Goal: Task Accomplishment & Management: Use online tool/utility

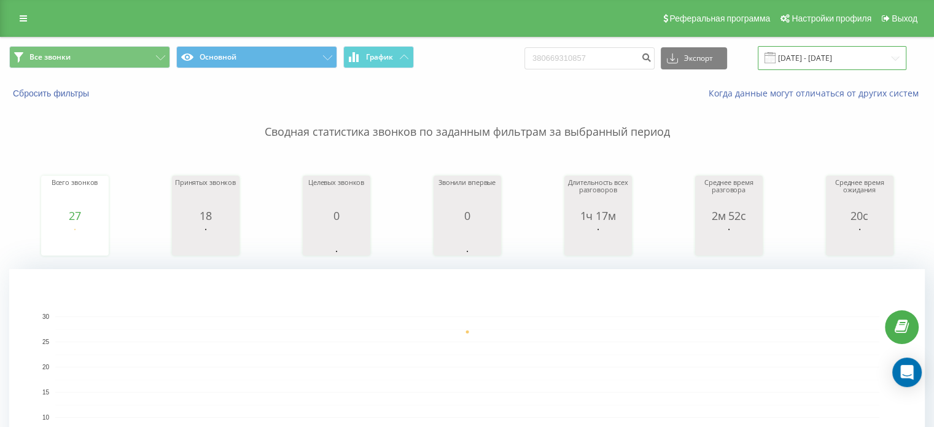
click at [875, 67] on input "[DATE] - [DATE]" at bounding box center [832, 58] width 149 height 24
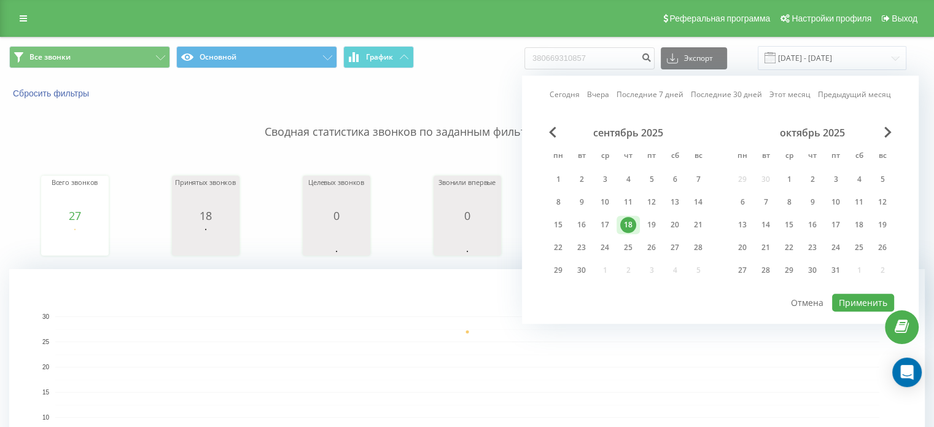
drag, startPoint x: 465, startPoint y: 346, endPoint x: 457, endPoint y: 300, distance: 47.3
click at [465, 344] on rect "A chart." at bounding box center [467, 392] width 824 height 152
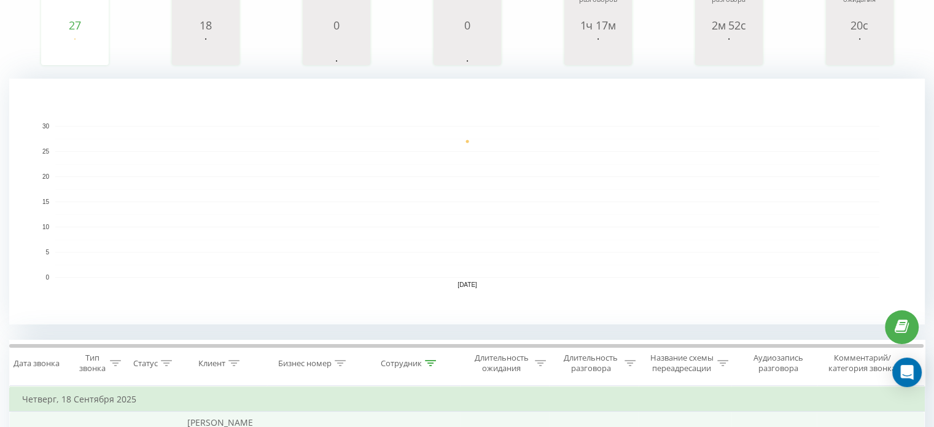
scroll to position [368, 0]
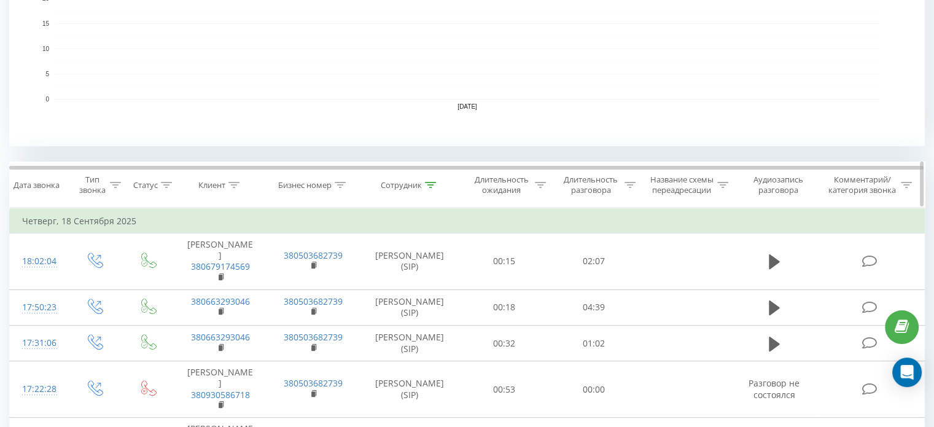
click at [436, 184] on div "Сотрудник" at bounding box center [410, 185] width 100 height 10
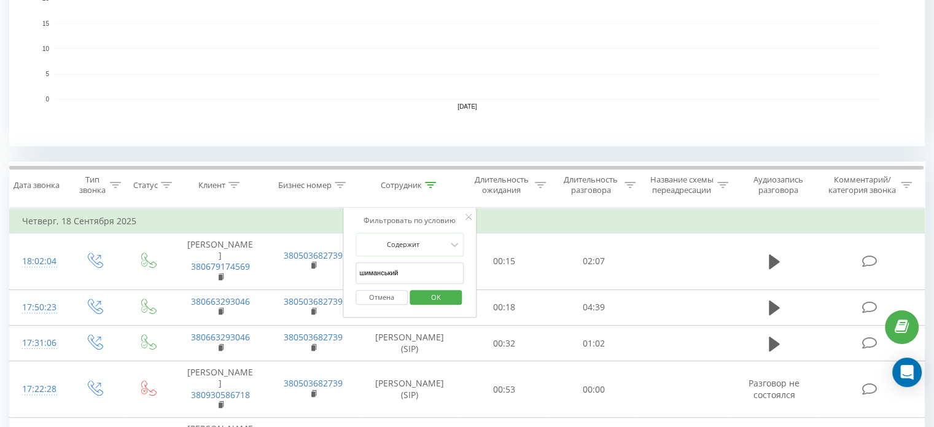
click at [411, 277] on input "шиманський" at bounding box center [410, 272] width 108 height 21
type input "[PERSON_NAME]"
click at [436, 295] on span "OK" at bounding box center [436, 296] width 34 height 19
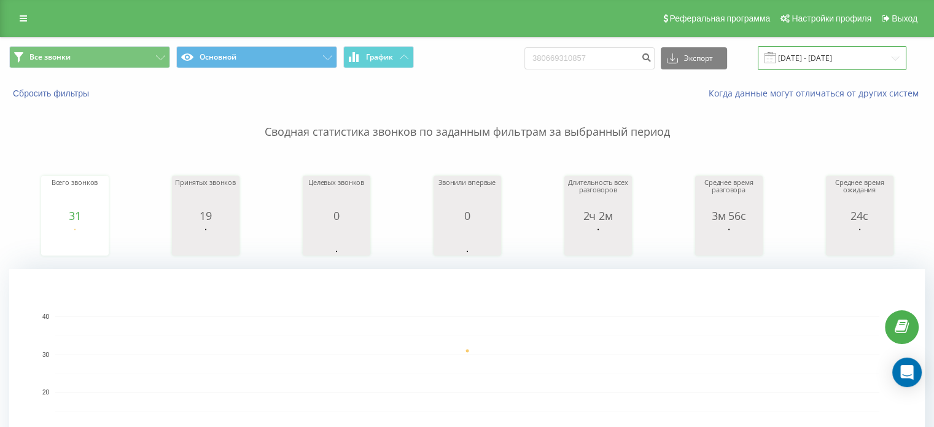
click at [852, 56] on input "[DATE] - [DATE]" at bounding box center [832, 58] width 149 height 24
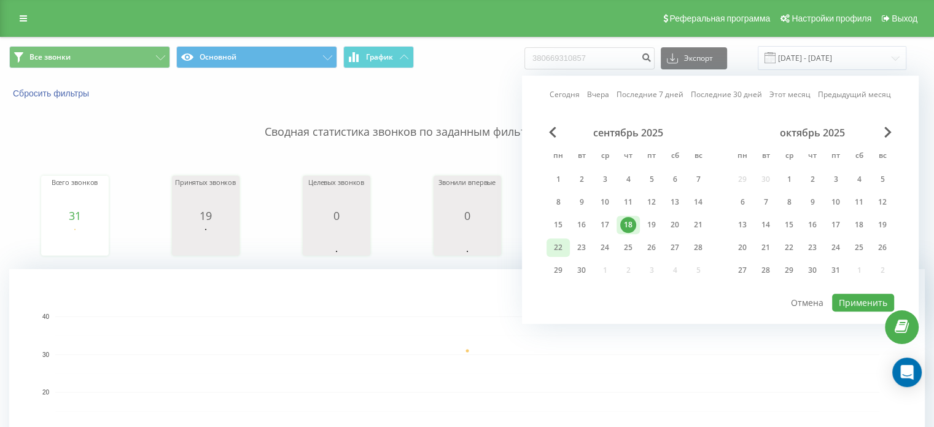
click at [560, 247] on div "22" at bounding box center [558, 247] width 16 height 16
click at [877, 295] on button "Применить" at bounding box center [863, 303] width 62 height 18
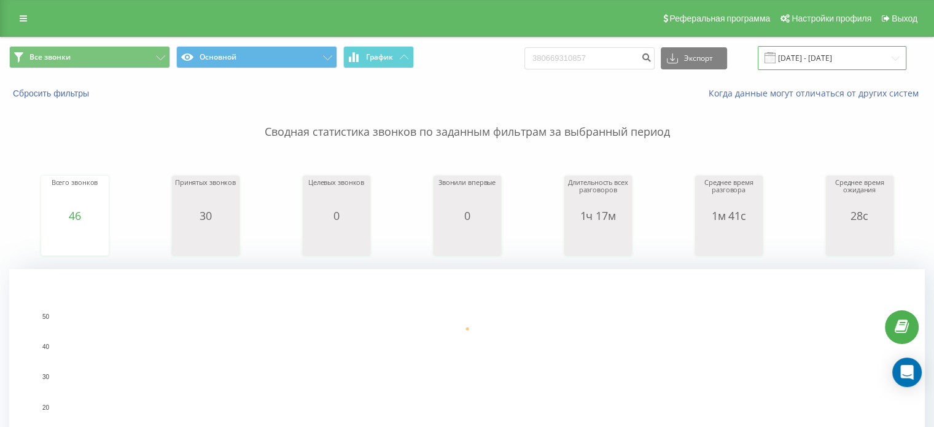
drag, startPoint x: 838, startPoint y: 63, endPoint x: 828, endPoint y: 66, distance: 9.7
click at [836, 64] on input "[DATE] - [DATE]" at bounding box center [832, 58] width 149 height 24
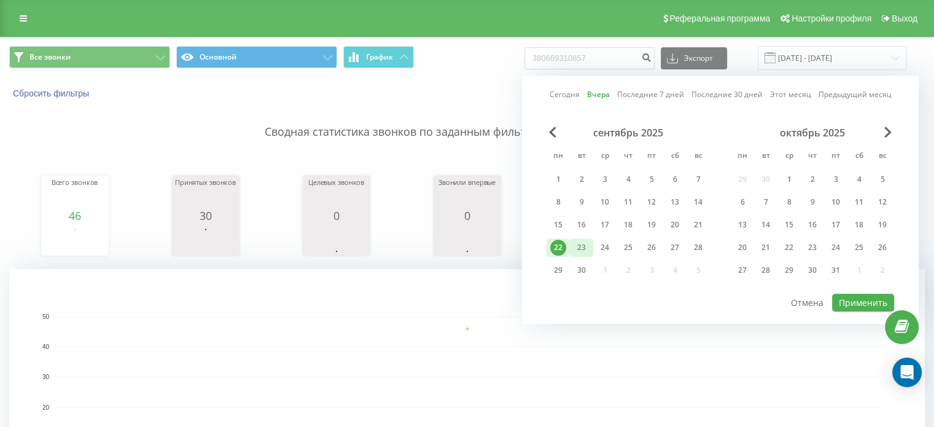
click at [583, 245] on div "23" at bounding box center [582, 247] width 16 height 16
click at [874, 300] on button "Применить" at bounding box center [863, 303] width 62 height 18
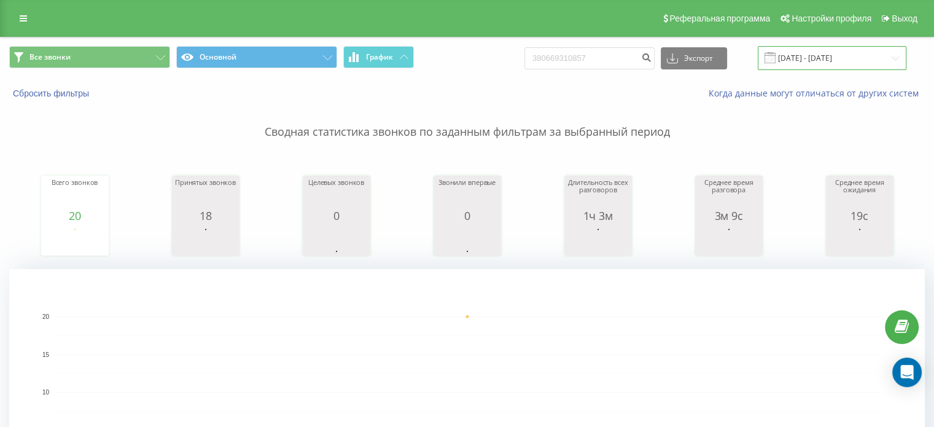
click at [855, 56] on input "[DATE] - [DATE]" at bounding box center [832, 58] width 149 height 24
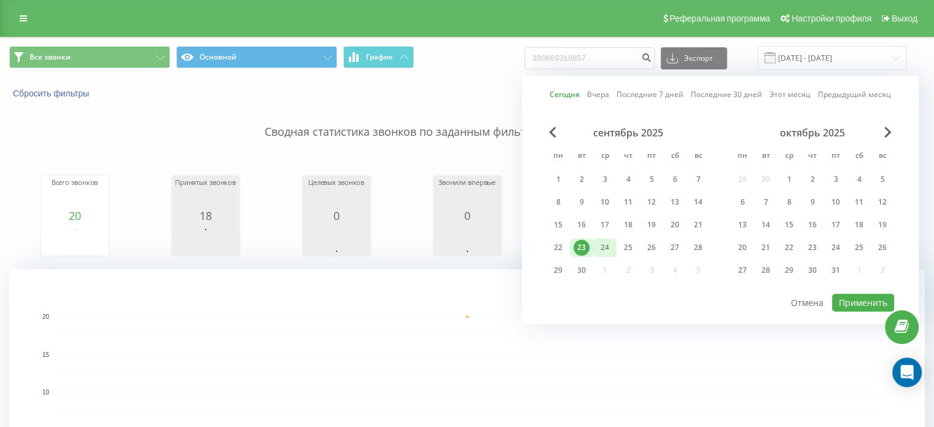
click at [603, 250] on div "24" at bounding box center [605, 247] width 16 height 16
click at [871, 295] on button "Применить" at bounding box center [863, 303] width 62 height 18
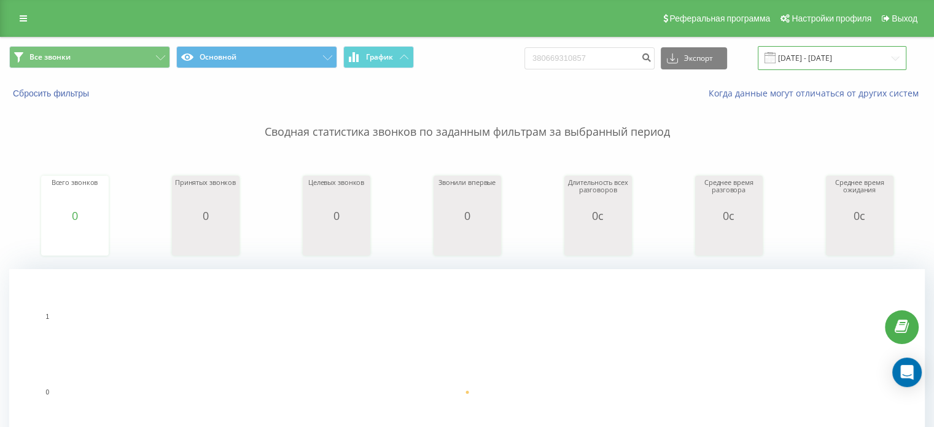
click at [855, 58] on input "[DATE] - [DATE]" at bounding box center [832, 58] width 149 height 24
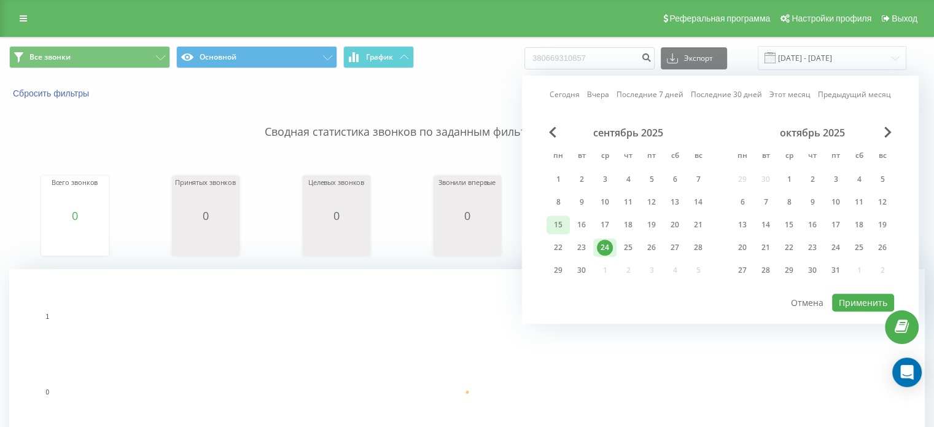
click at [561, 222] on div "15" at bounding box center [558, 225] width 16 height 16
click at [889, 302] on button "Применить" at bounding box center [863, 303] width 62 height 18
type input "[DATE] - [DATE]"
